Goal: Task Accomplishment & Management: Manage account settings

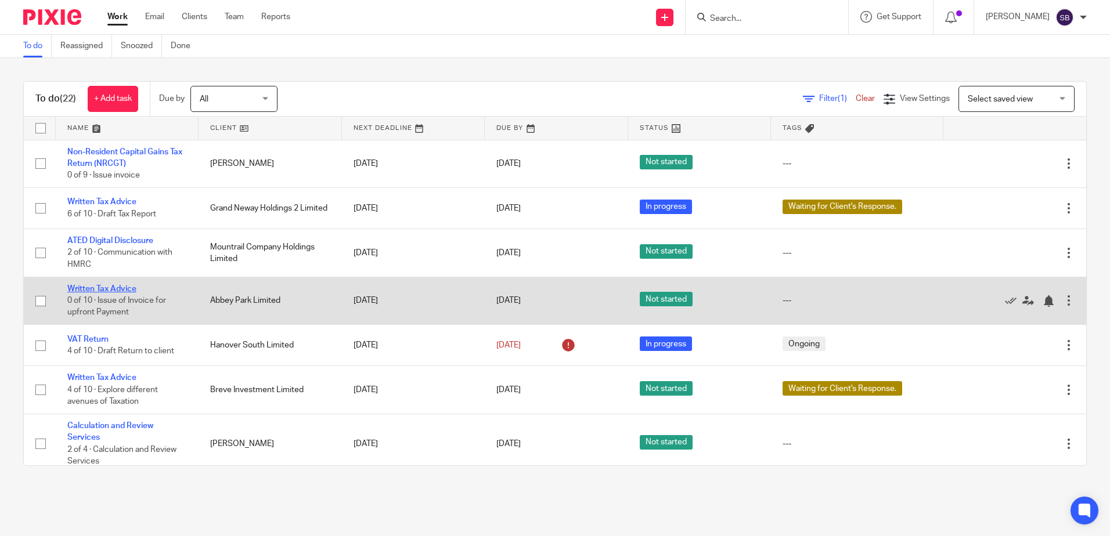
click at [114, 286] on link "Written Tax Advice" at bounding box center [101, 289] width 69 height 8
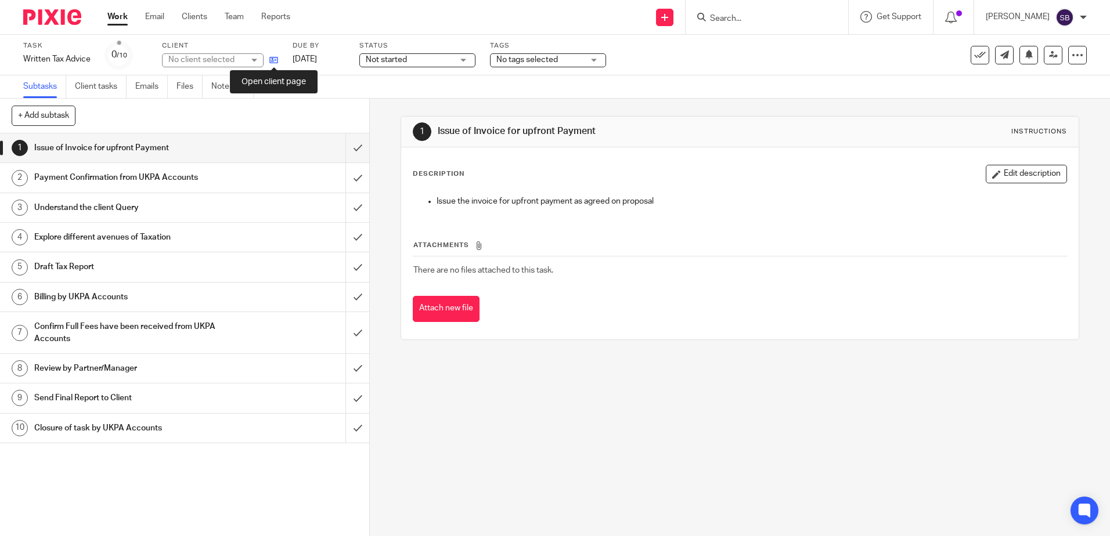
click at [277, 59] on icon at bounding box center [273, 60] width 9 height 9
click at [51, 23] on img at bounding box center [52, 17] width 58 height 16
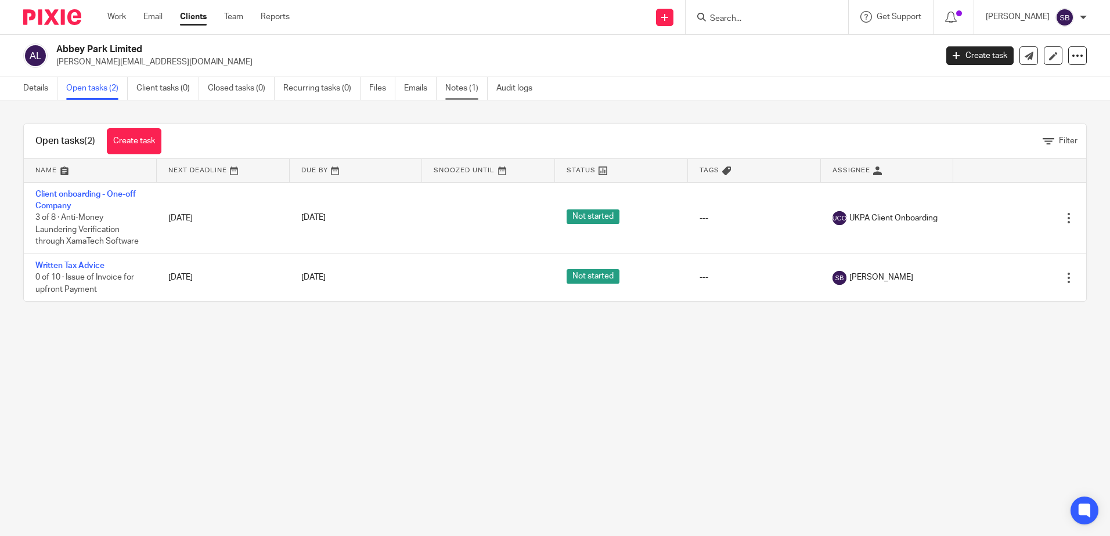
click at [473, 93] on link "Notes (1)" at bounding box center [466, 88] width 42 height 23
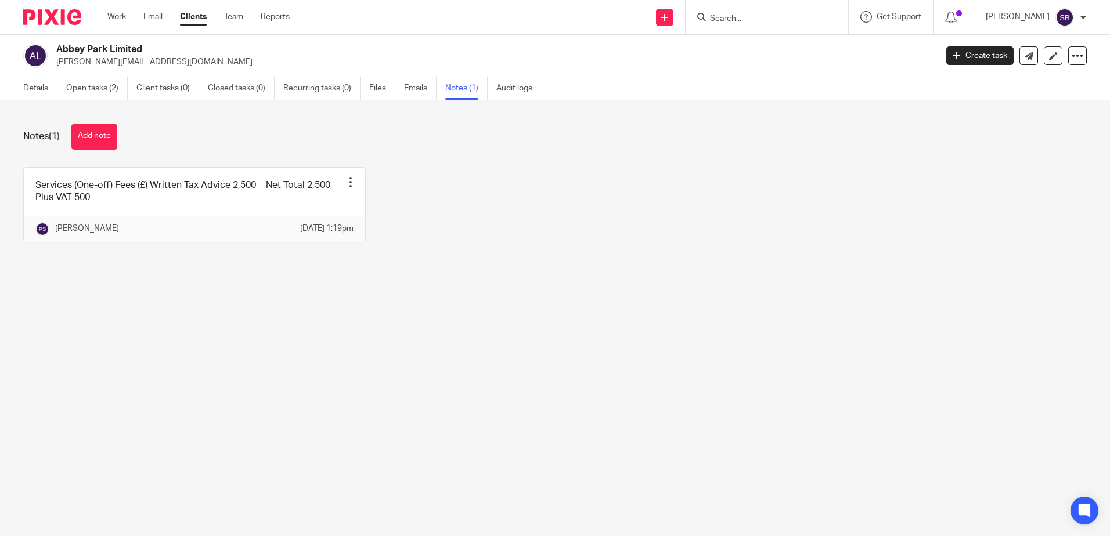
click at [243, 398] on main "Abbey Park Limited e.c.brama@gmail.com Create task Update from Companies House …" at bounding box center [555, 268] width 1110 height 536
drag, startPoint x: 655, startPoint y: 283, endPoint x: 609, endPoint y: 274, distance: 46.8
click at [654, 283] on div "Notes (1) Add note Services (One-off) Fees (£) Written Tax Advice 2,500 = Net T…" at bounding box center [555, 191] width 1110 height 183
click at [530, 219] on div "Services (One-off) Fees (£) Written Tax Advice 2,500 = Net Total 2,500 Plus VAT…" at bounding box center [545, 213] width 1081 height 93
click at [291, 329] on main "Abbey Park Limited e.c.brama@gmail.com Create task Update from Companies House …" at bounding box center [555, 268] width 1110 height 536
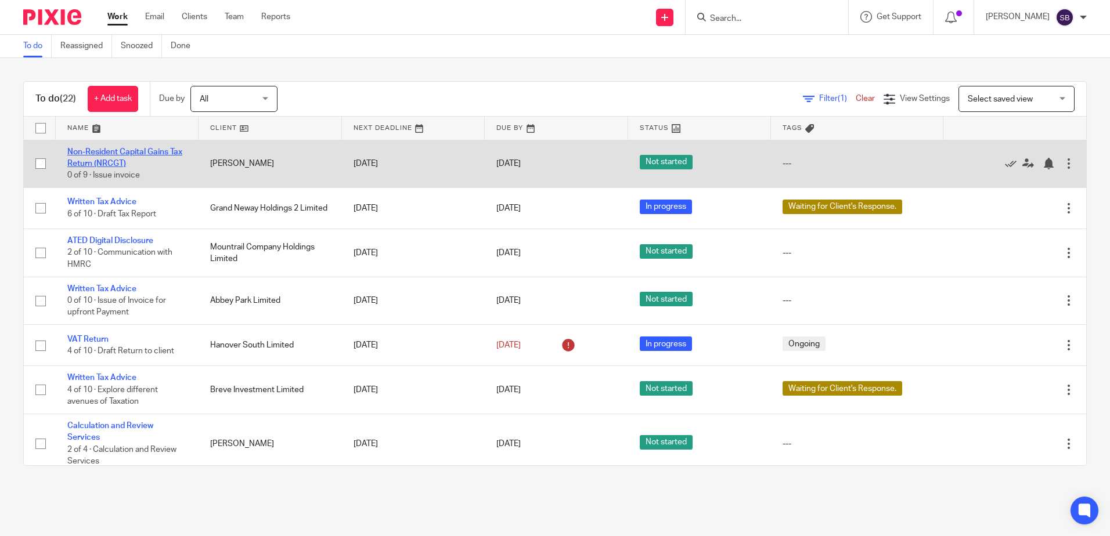
click at [110, 161] on link "Non-Resident Capital Gains Tax Return (NRCGT)" at bounding box center [124, 158] width 115 height 20
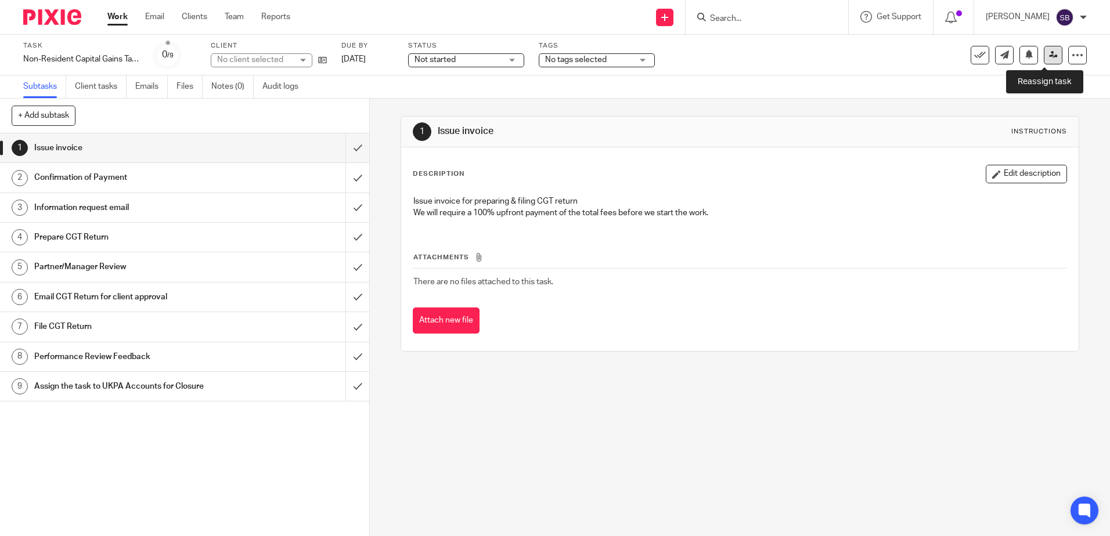
click at [1049, 51] on icon at bounding box center [1053, 55] width 9 height 9
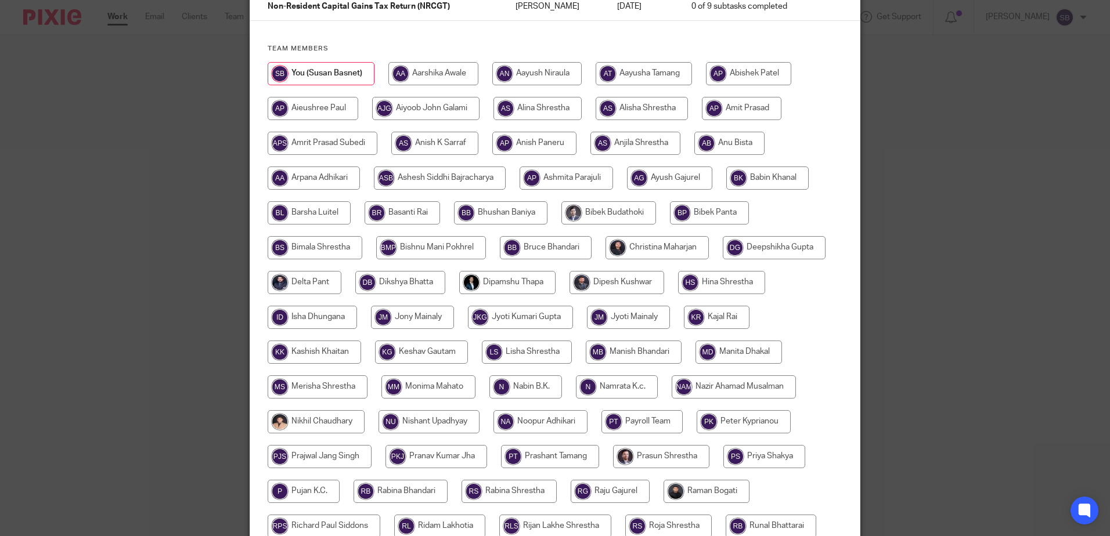
scroll to position [72, 0]
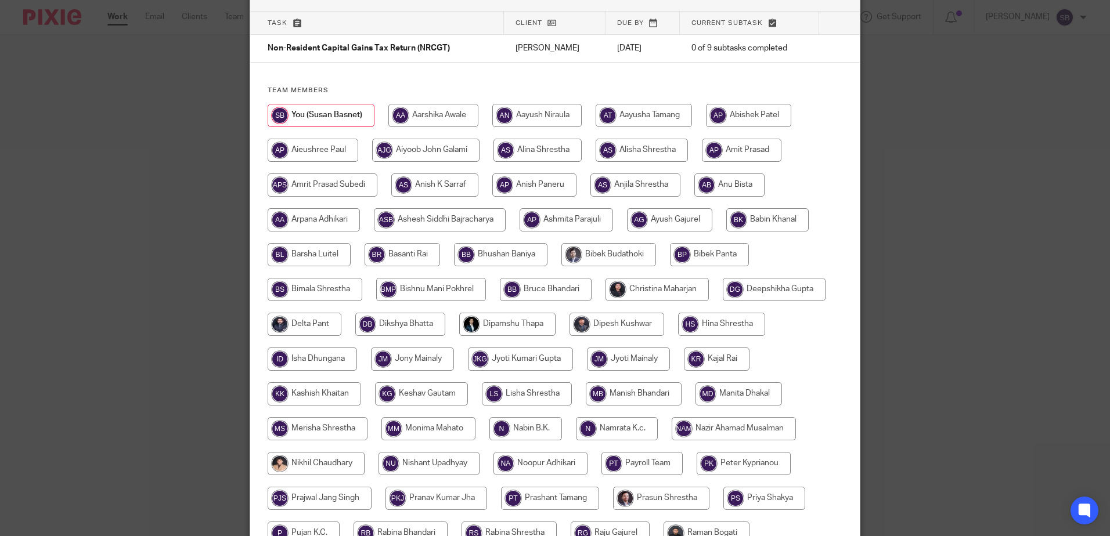
click at [440, 109] on input "radio" at bounding box center [433, 115] width 90 height 23
radio input "true"
click at [528, 122] on input "radio" at bounding box center [539, 115] width 89 height 23
radio input "true"
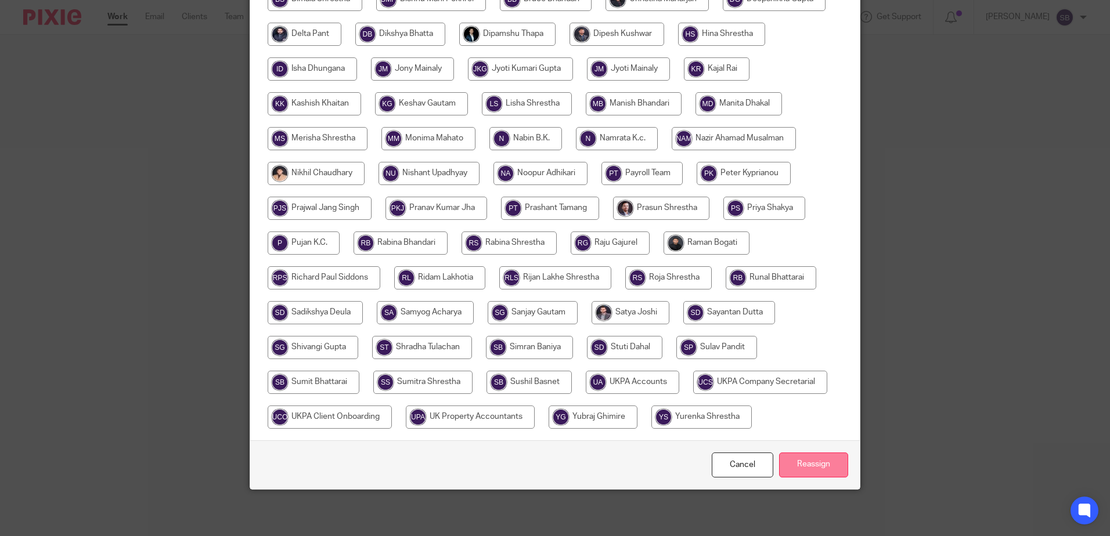
click at [802, 474] on input "Reassign" at bounding box center [813, 465] width 69 height 25
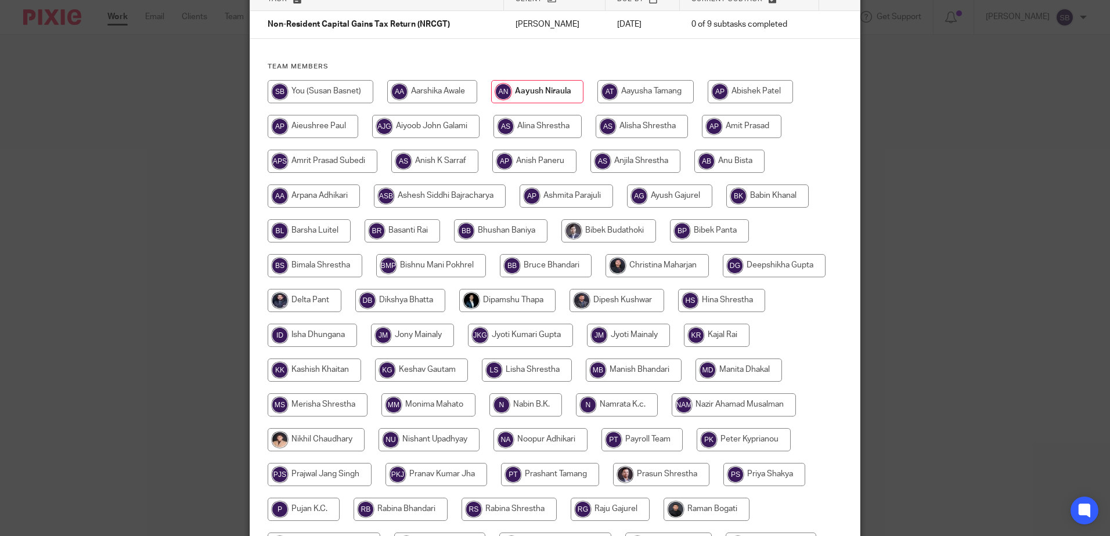
scroll to position [0, 0]
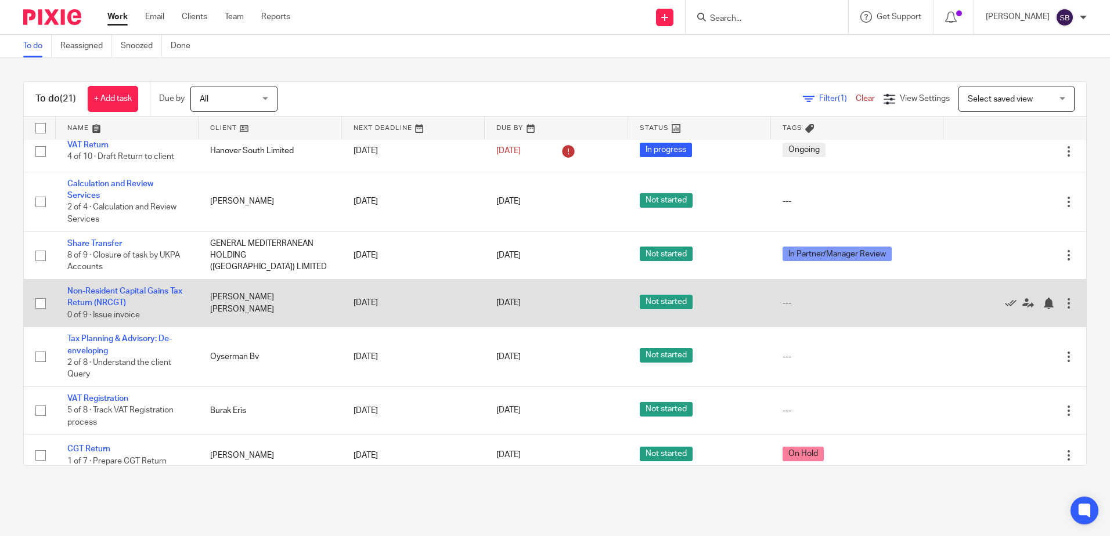
scroll to position [174, 0]
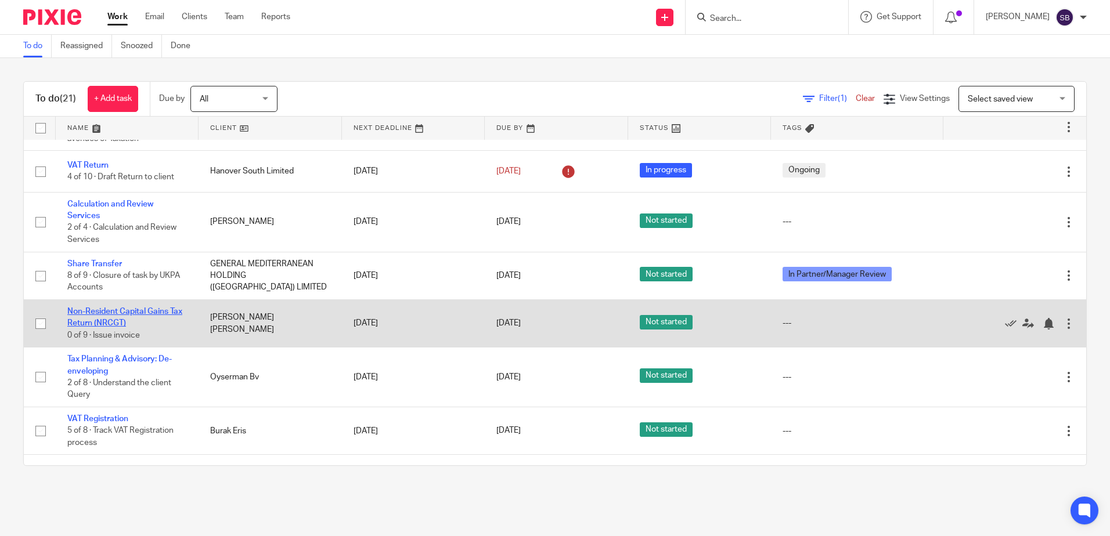
click at [113, 315] on link "Non-Resident Capital Gains Tax Return (NRCGT)" at bounding box center [124, 318] width 115 height 20
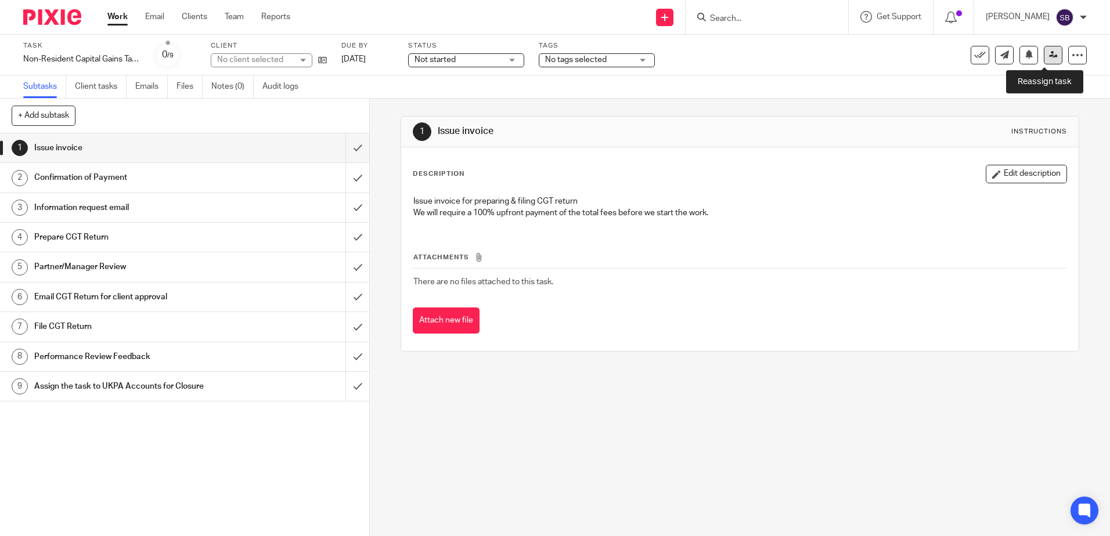
click at [1049, 56] on icon at bounding box center [1053, 55] width 9 height 9
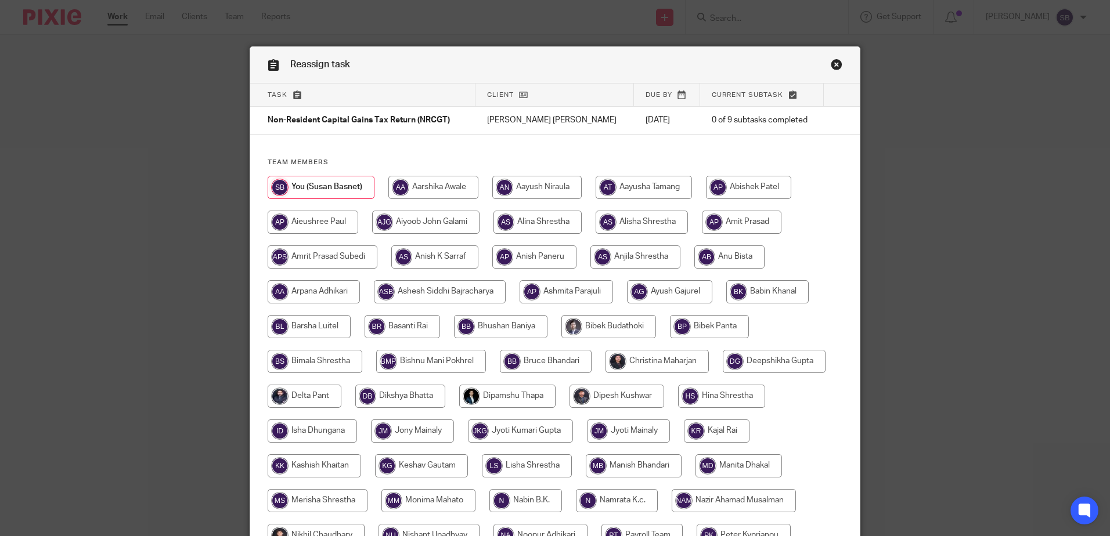
scroll to position [290, 0]
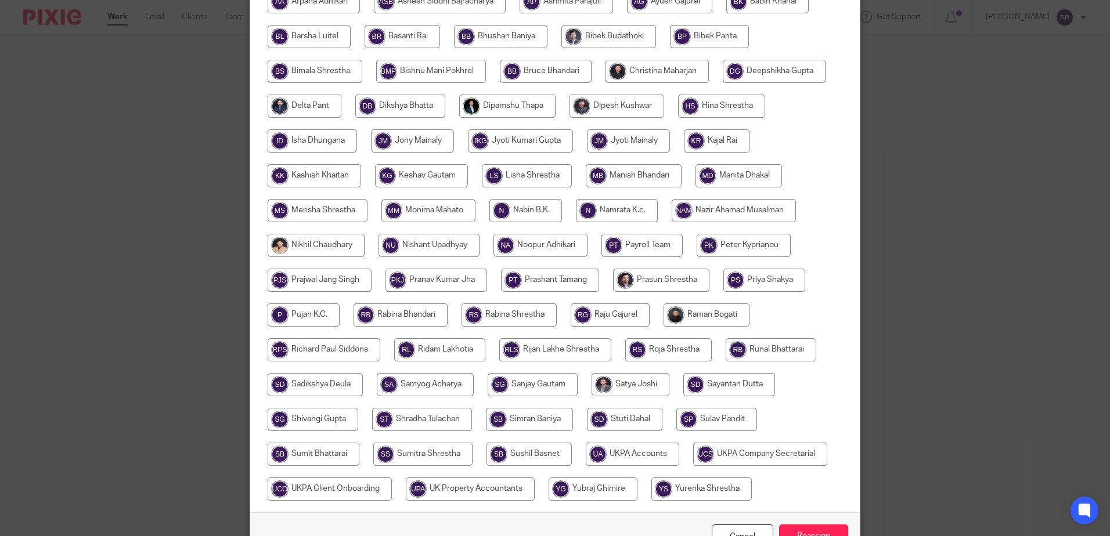
click at [410, 380] on input "radio" at bounding box center [425, 384] width 97 height 23
radio input "true"
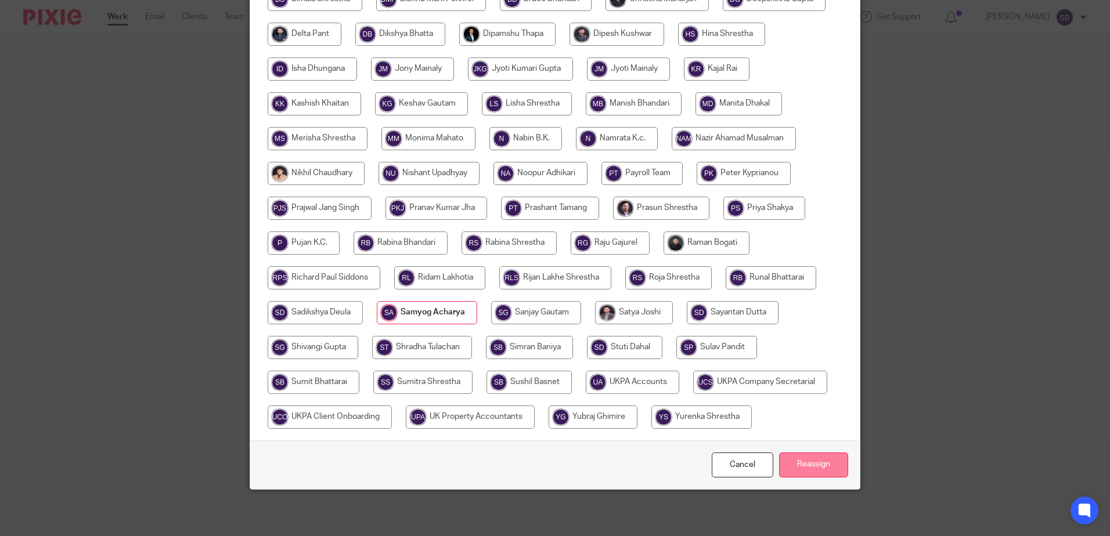
click at [799, 460] on input "Reassign" at bounding box center [813, 465] width 69 height 25
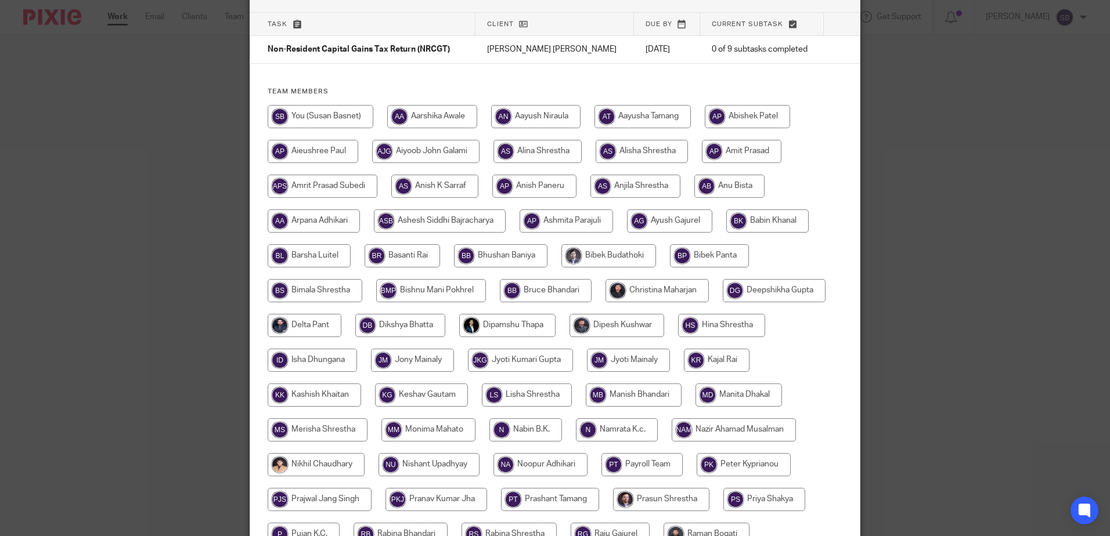
scroll to position [0, 0]
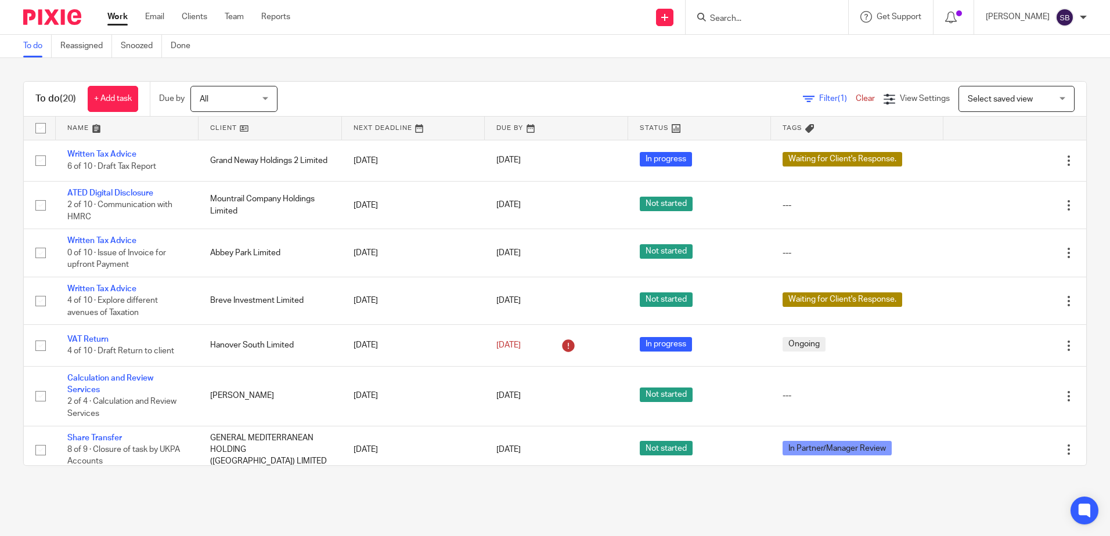
click at [432, 76] on div "To do (20) + Add task Due by All All Today Tomorrow This week Next week This mo…" at bounding box center [555, 273] width 1110 height 431
